Goal: Complete application form

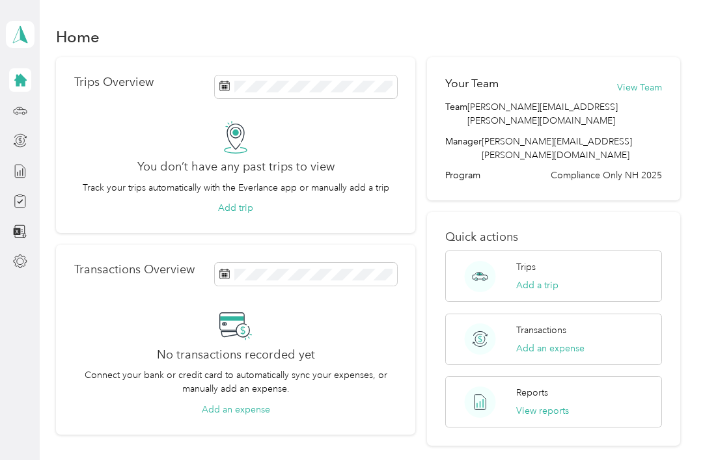
click at [9, 131] on div at bounding box center [20, 140] width 22 height 23
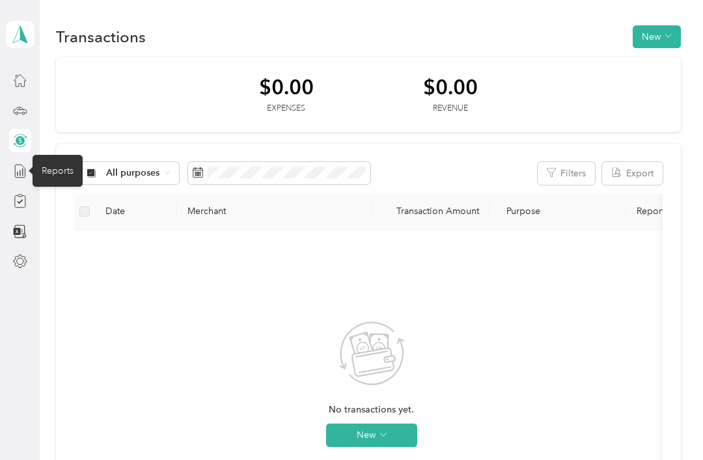
click at [23, 171] on icon at bounding box center [20, 171] width 14 height 14
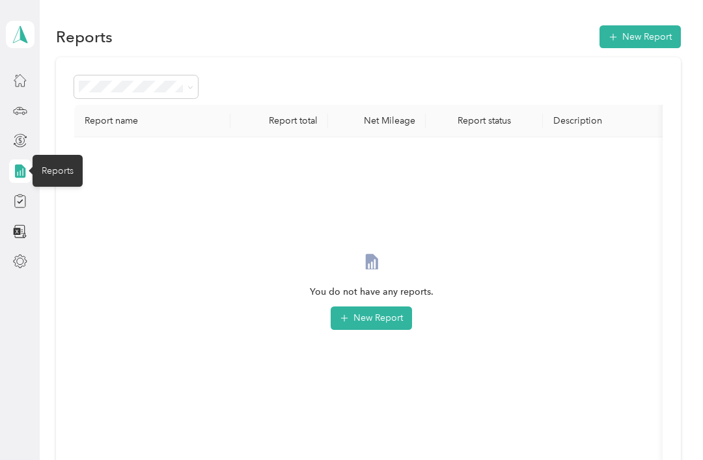
click at [31, 200] on div at bounding box center [20, 200] width 22 height 23
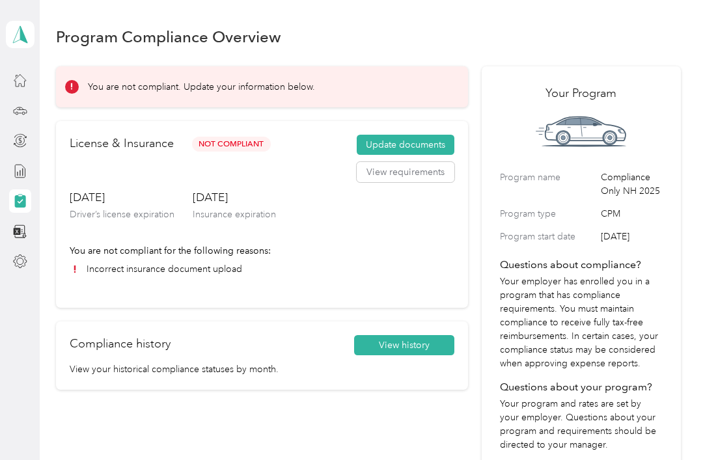
click at [418, 142] on button "Update documents" at bounding box center [406, 145] width 98 height 21
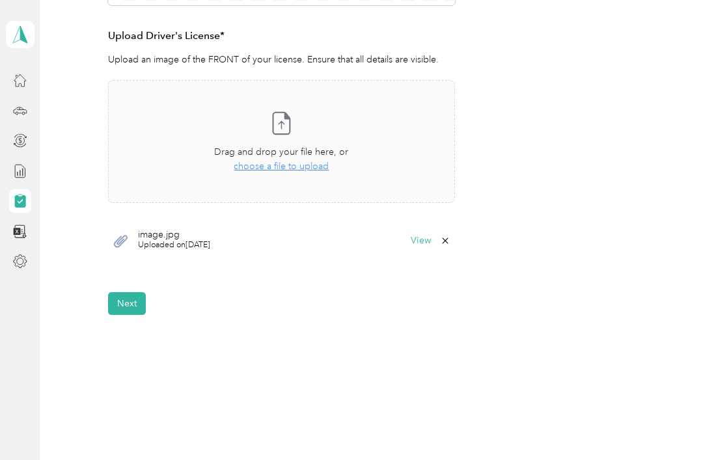
scroll to position [349, 0]
click at [307, 167] on span "choose a file to upload" at bounding box center [281, 166] width 95 height 11
click at [292, 163] on span "choose a file to upload" at bounding box center [281, 166] width 95 height 11
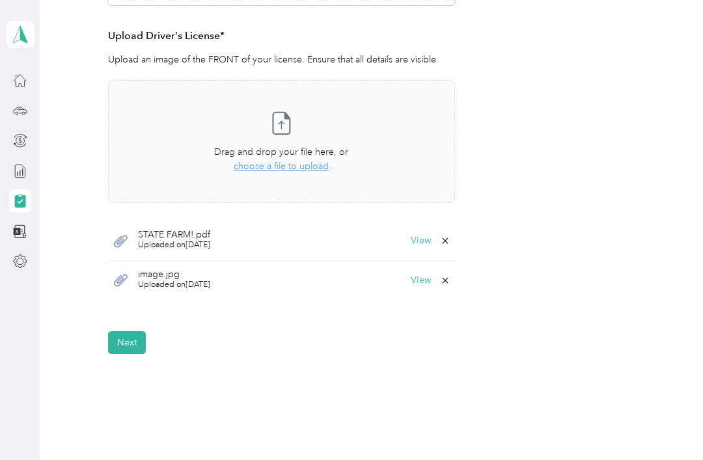
click at [131, 340] on button "Next" at bounding box center [127, 342] width 38 height 23
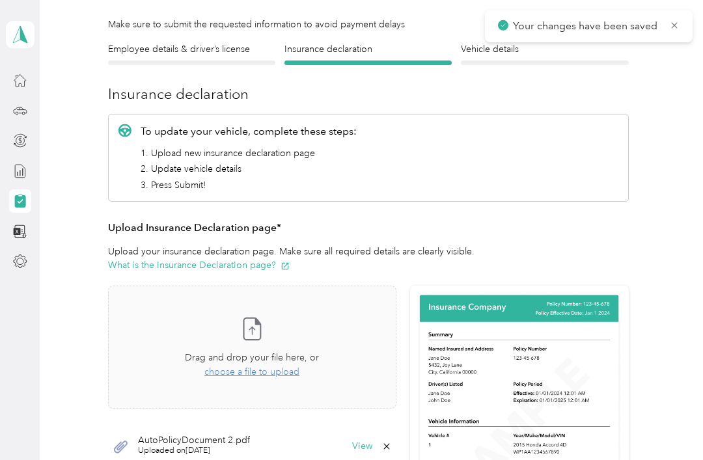
scroll to position [16, 0]
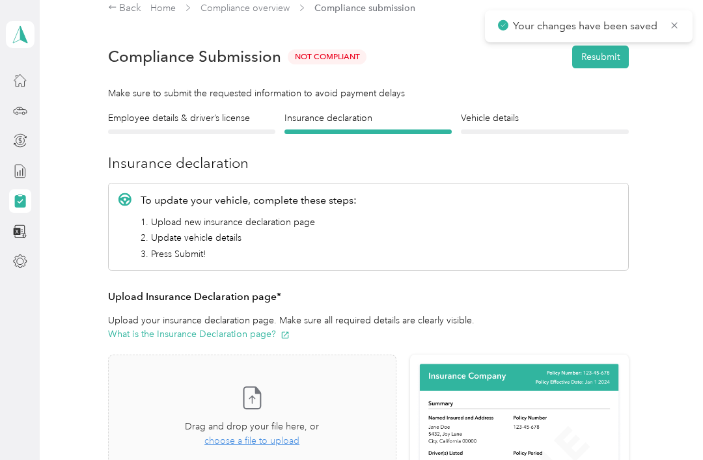
click at [608, 55] on button "Resubmit" at bounding box center [600, 57] width 57 height 23
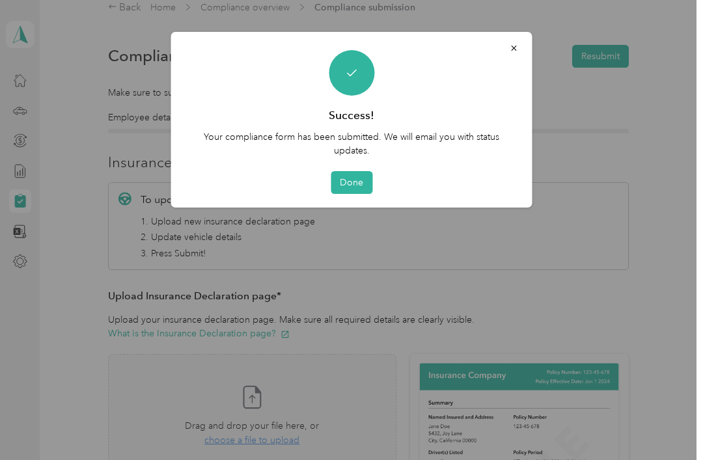
click at [359, 183] on button "Done" at bounding box center [352, 182] width 42 height 23
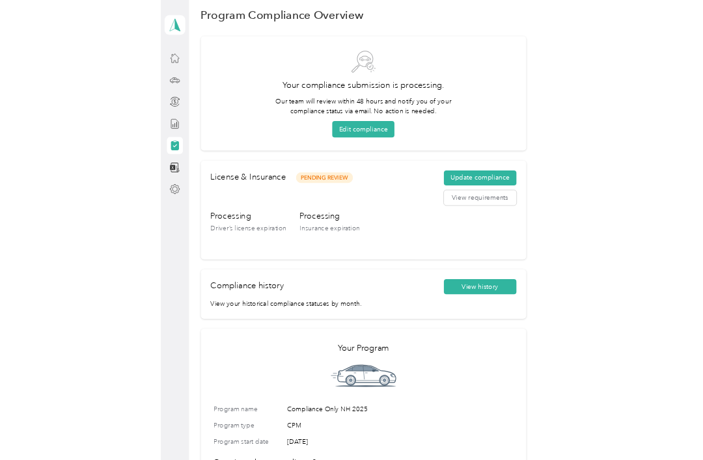
scroll to position [1, 0]
